Goal: Information Seeking & Learning: Learn about a topic

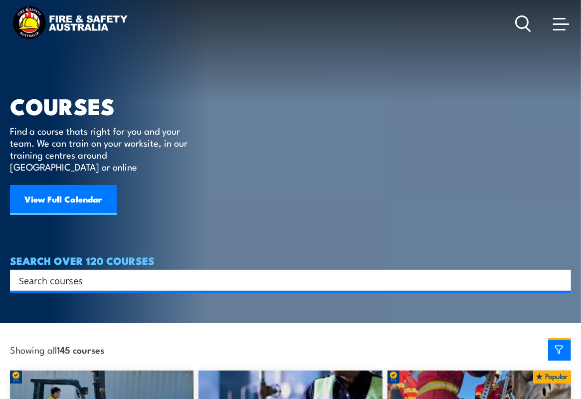
click at [64, 273] on input "Search input" at bounding box center [284, 280] width 530 height 15
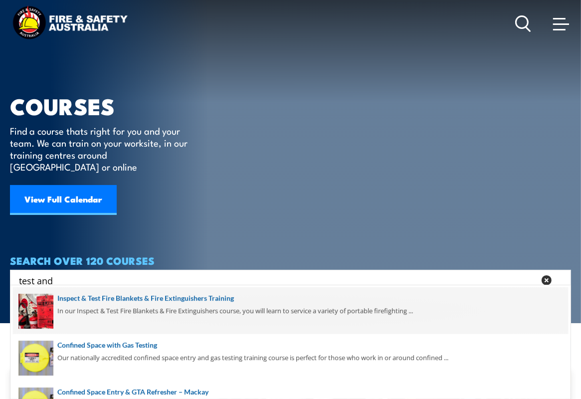
type input "test and"
click at [100, 296] on span at bounding box center [290, 310] width 555 height 47
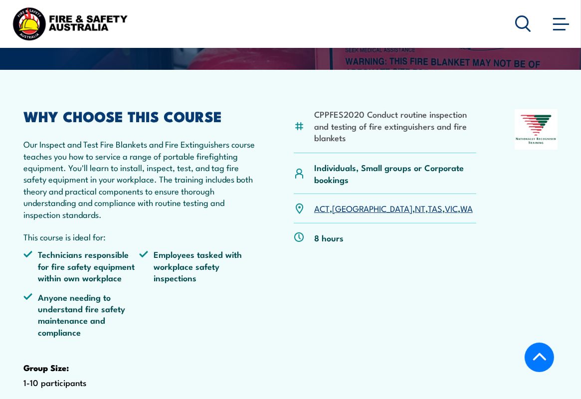
scroll to position [100, 0]
